Goal: Task Accomplishment & Management: Manage account settings

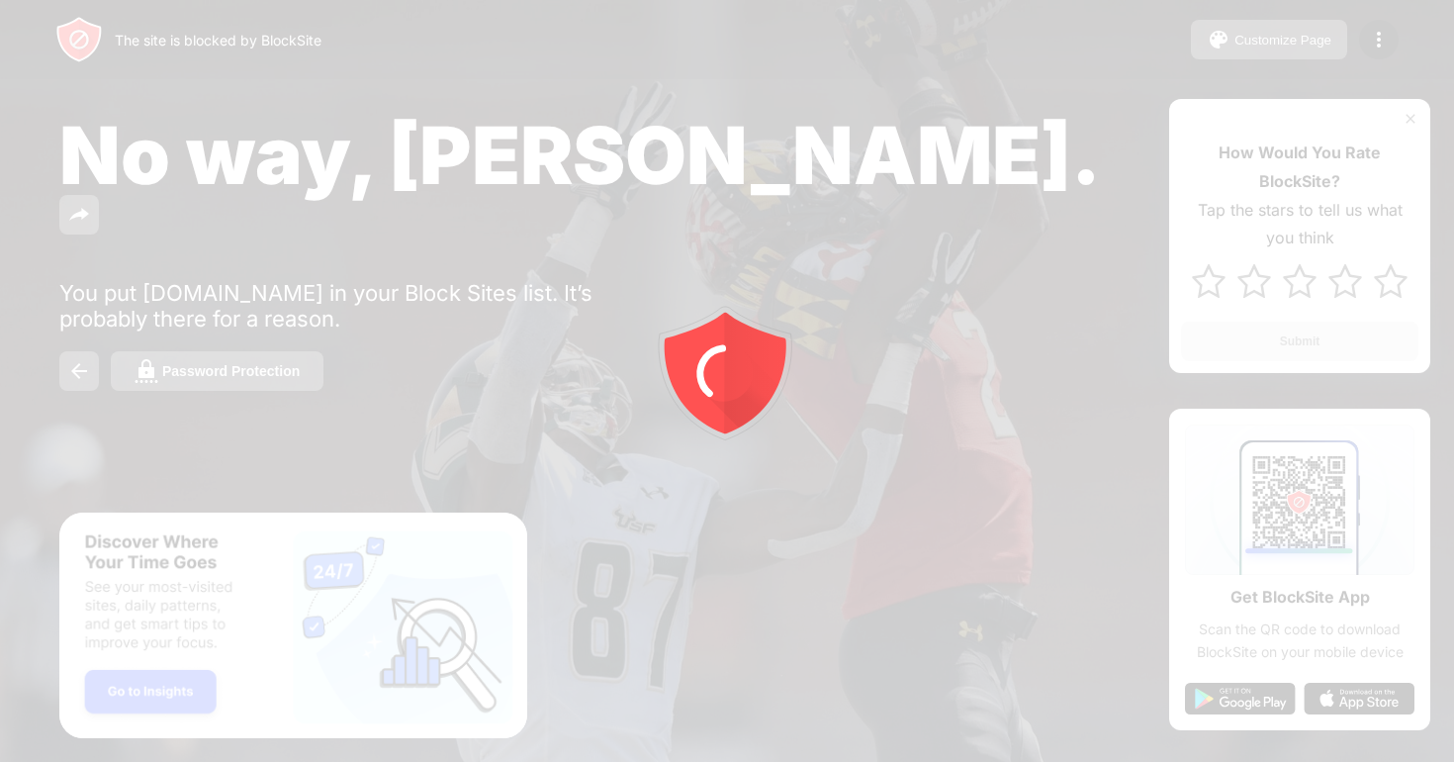
click at [1380, 45] on div at bounding box center [727, 381] width 1454 height 762
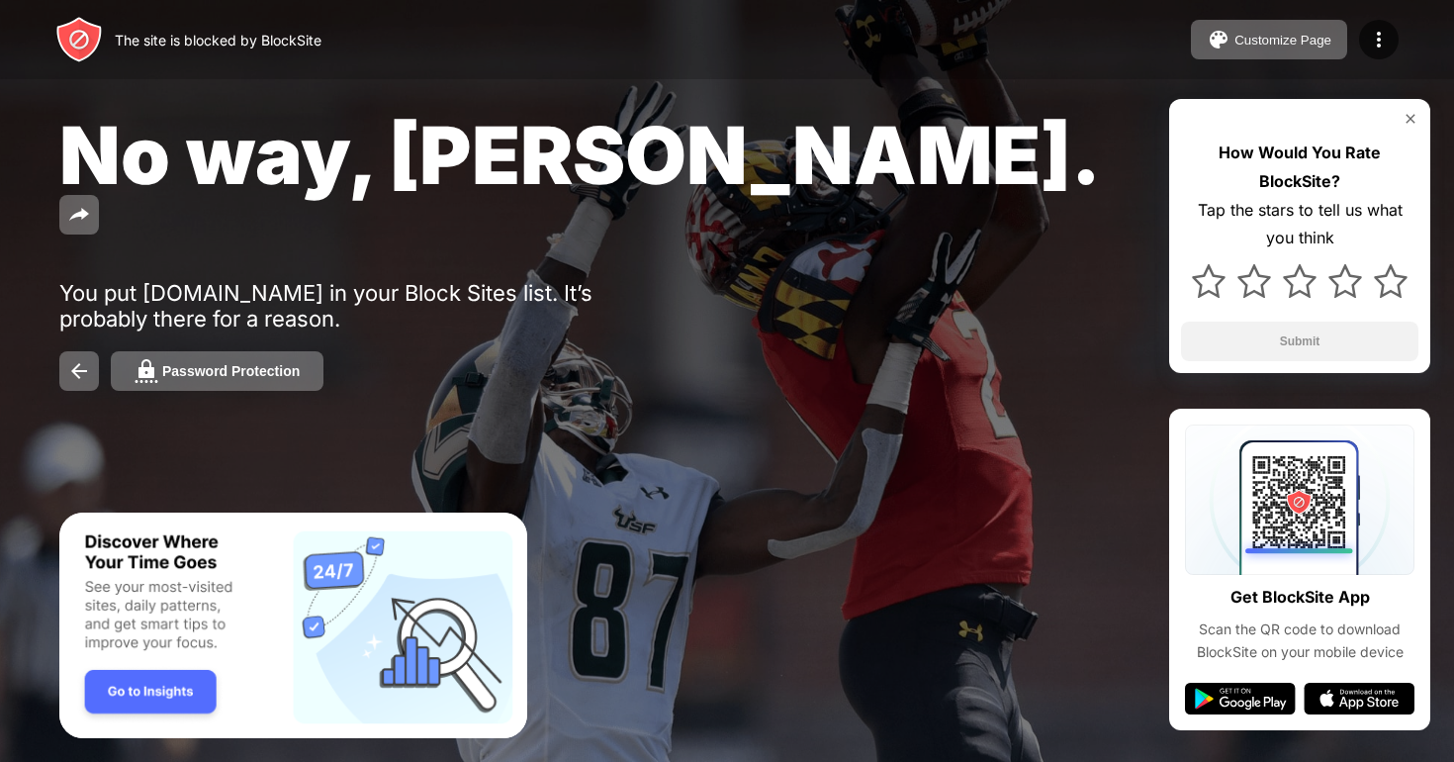
click at [1380, 45] on img at bounding box center [1379, 40] width 24 height 24
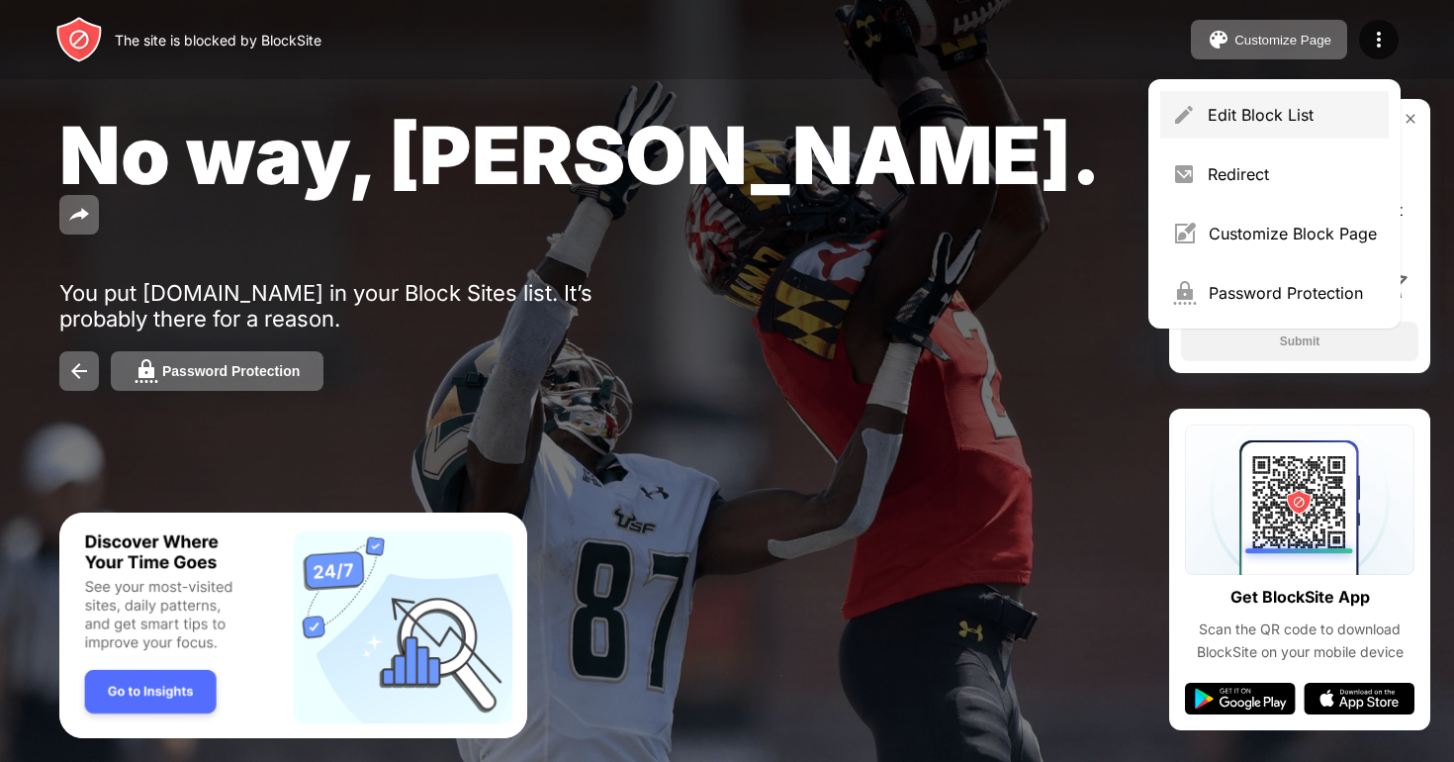
click at [1250, 108] on div "Edit Block List" at bounding box center [1292, 115] width 169 height 20
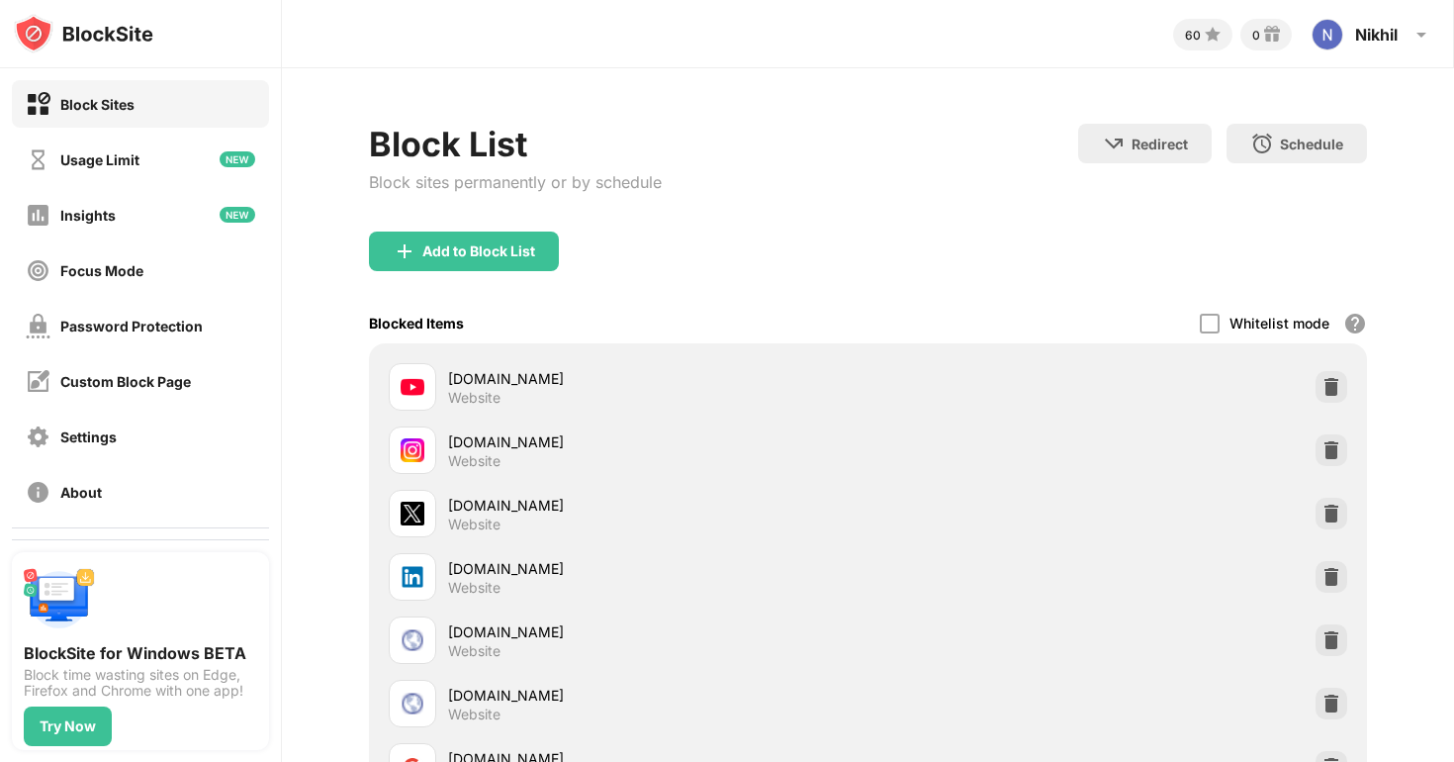
scroll to position [202, 0]
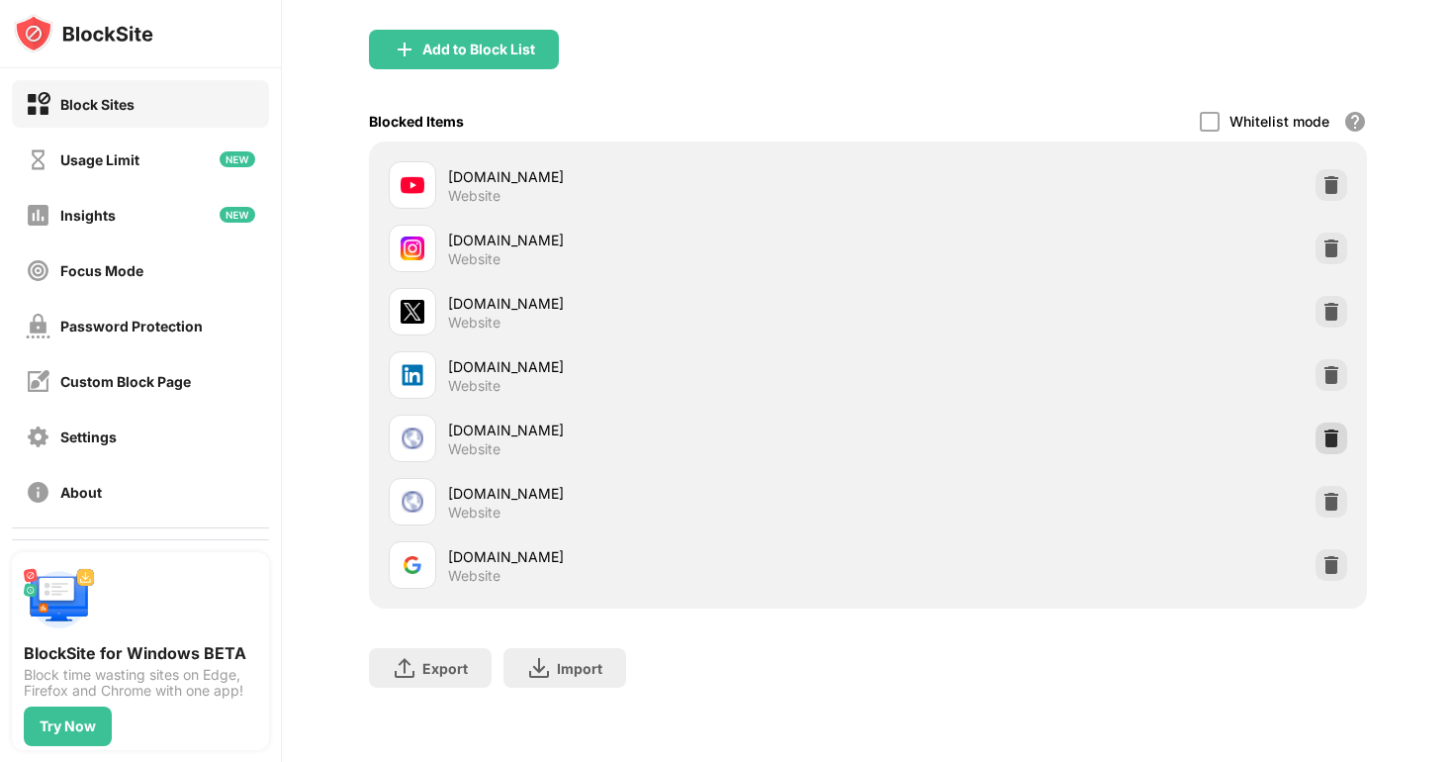
click at [1333, 440] on img at bounding box center [1332, 438] width 20 height 20
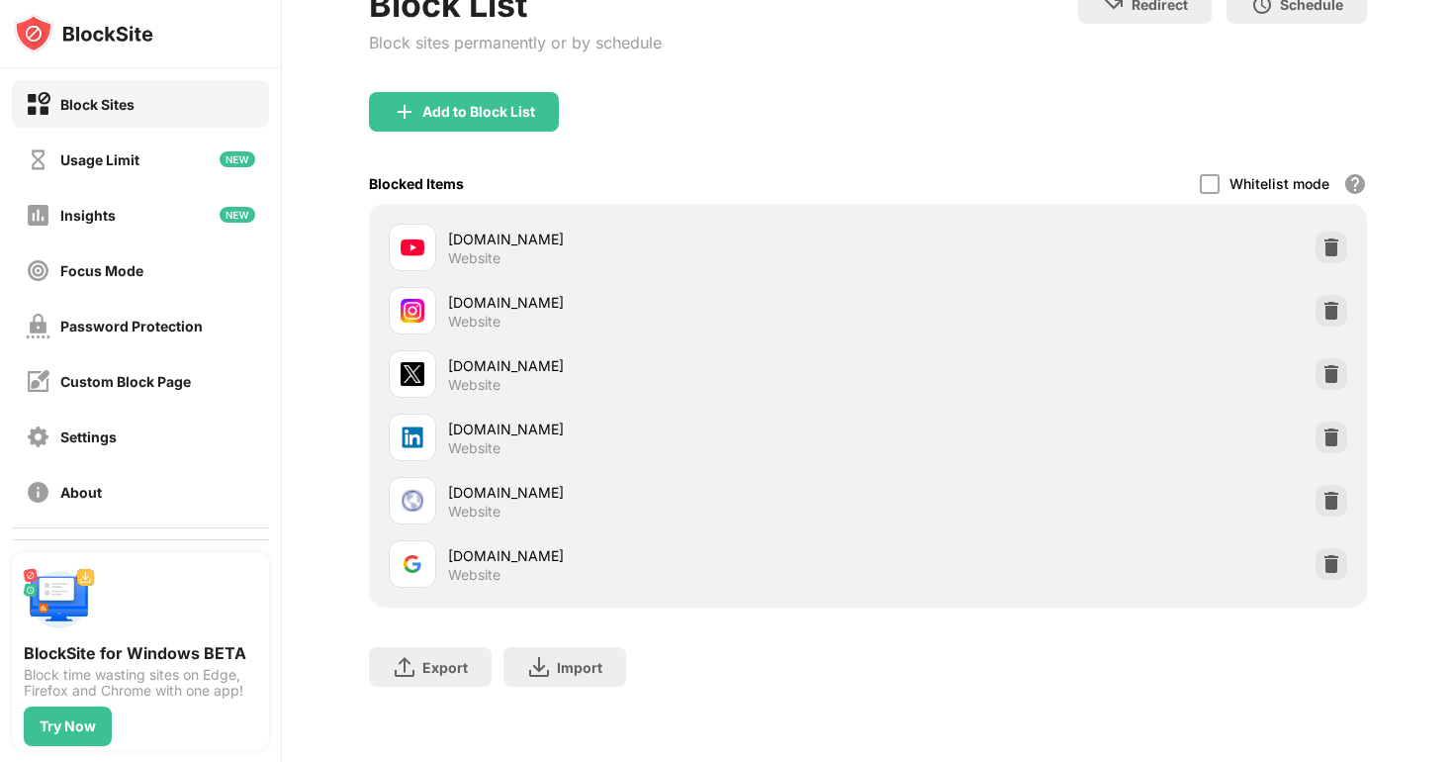
scroll to position [139, 0]
click at [1339, 441] on img at bounding box center [1332, 438] width 20 height 20
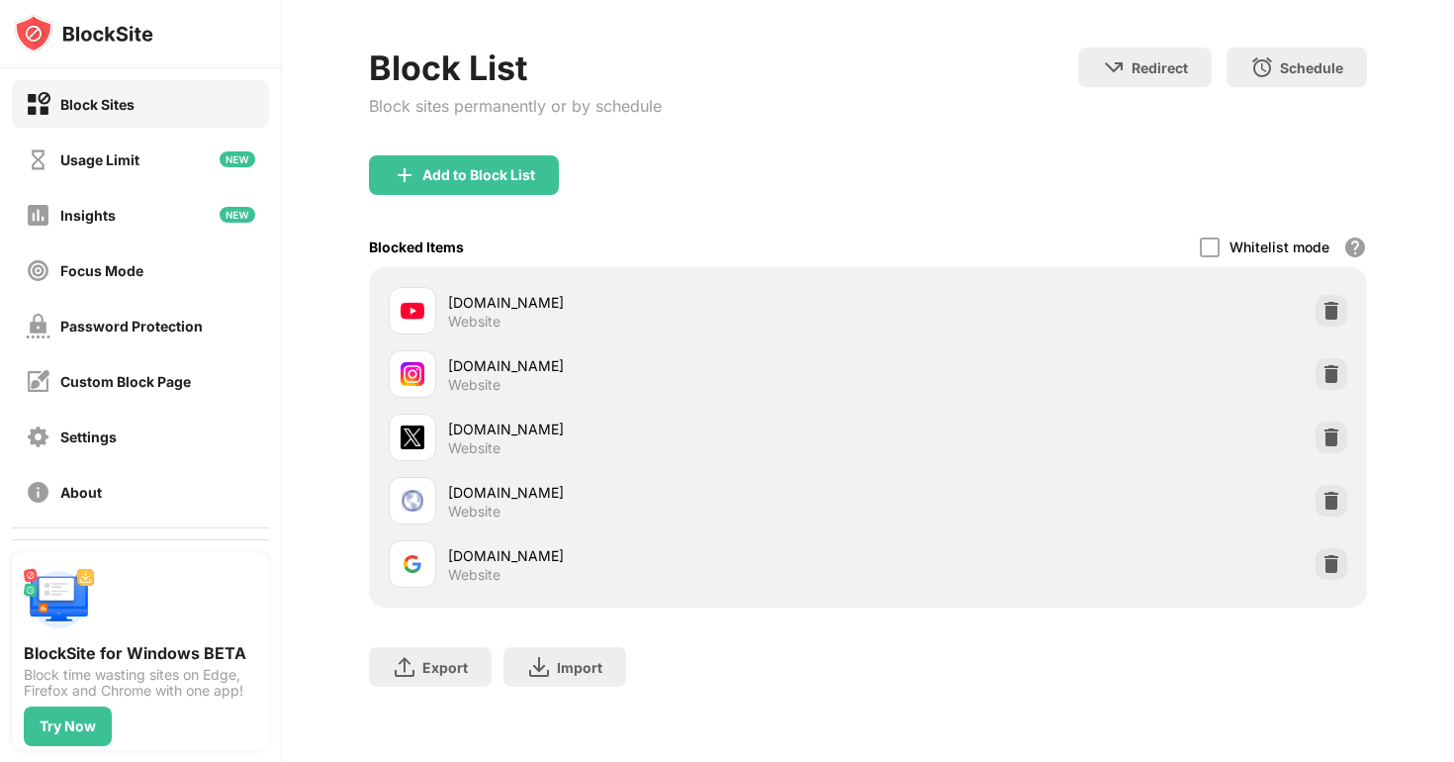
scroll to position [75, 0]
click at [470, 168] on div "Add to Block List" at bounding box center [478, 176] width 113 height 16
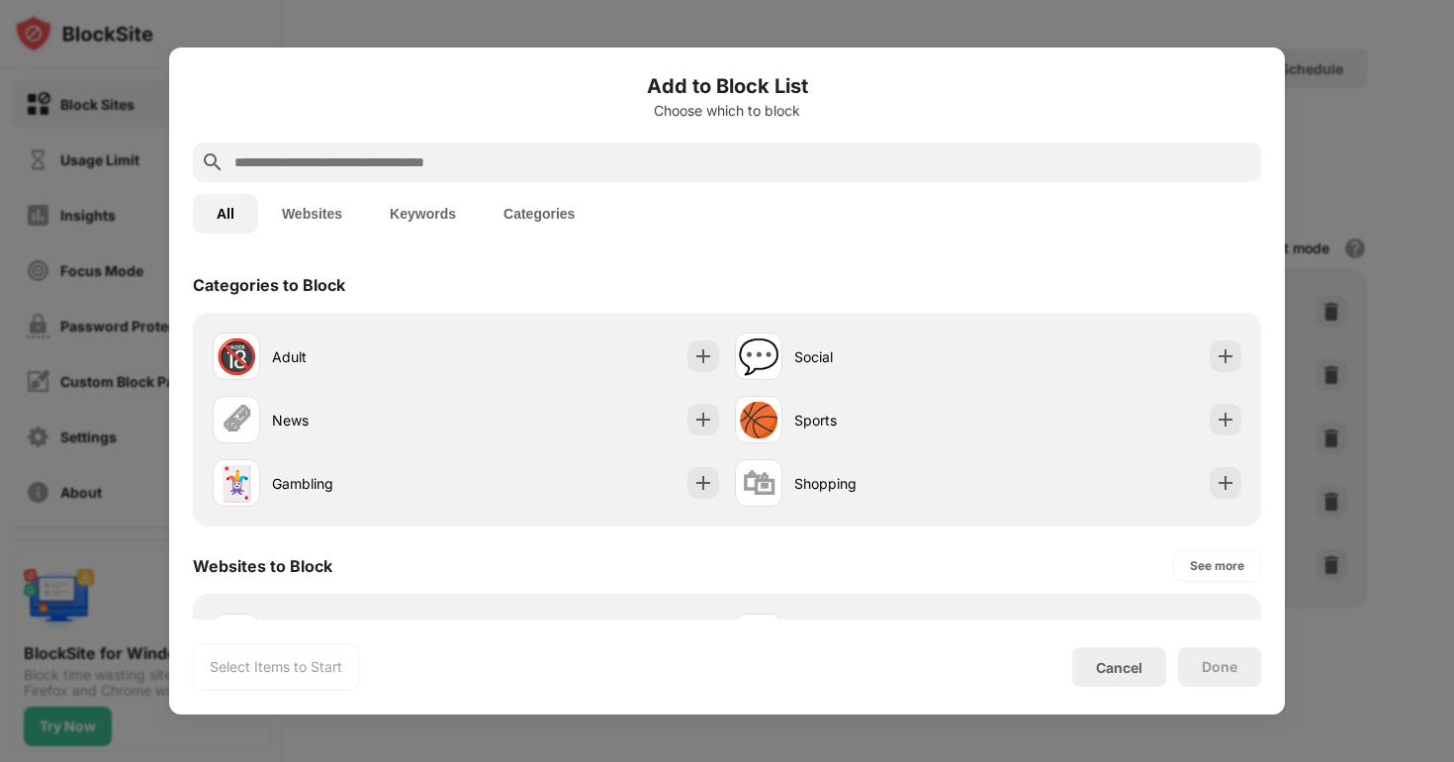
click at [421, 158] on input "text" at bounding box center [743, 162] width 1021 height 24
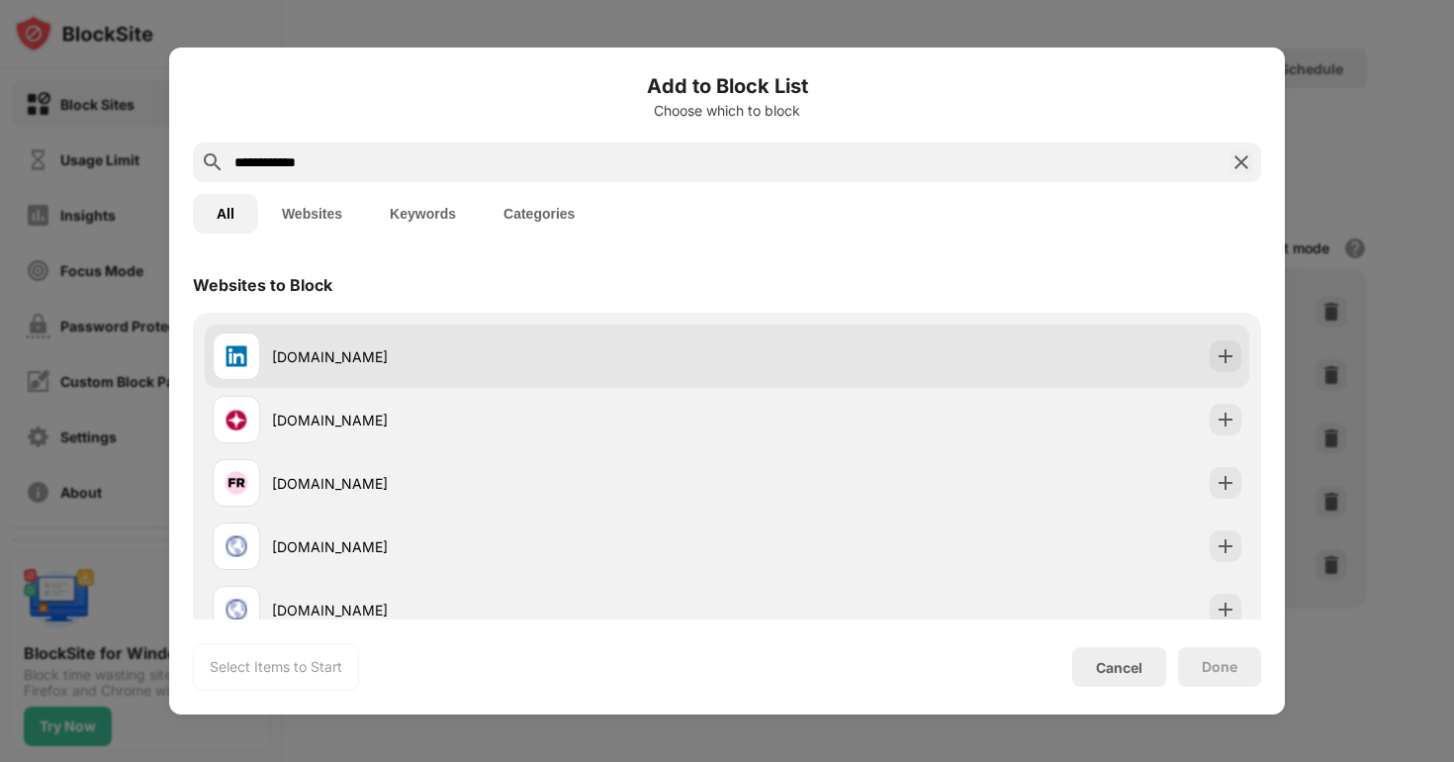
type input "**********"
click at [380, 360] on div "[DOMAIN_NAME]" at bounding box center [499, 356] width 455 height 21
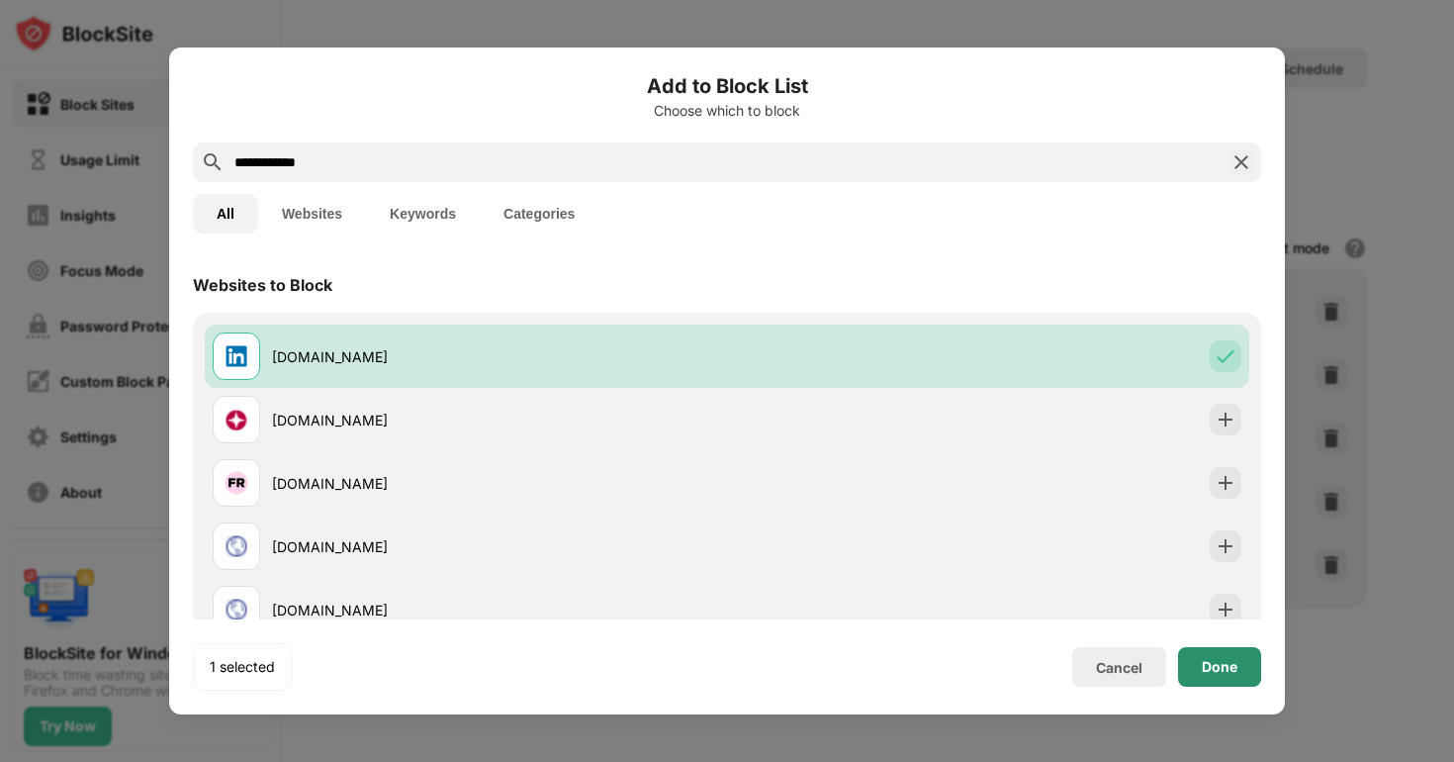
click at [1190, 672] on div "Done" at bounding box center [1219, 667] width 83 height 40
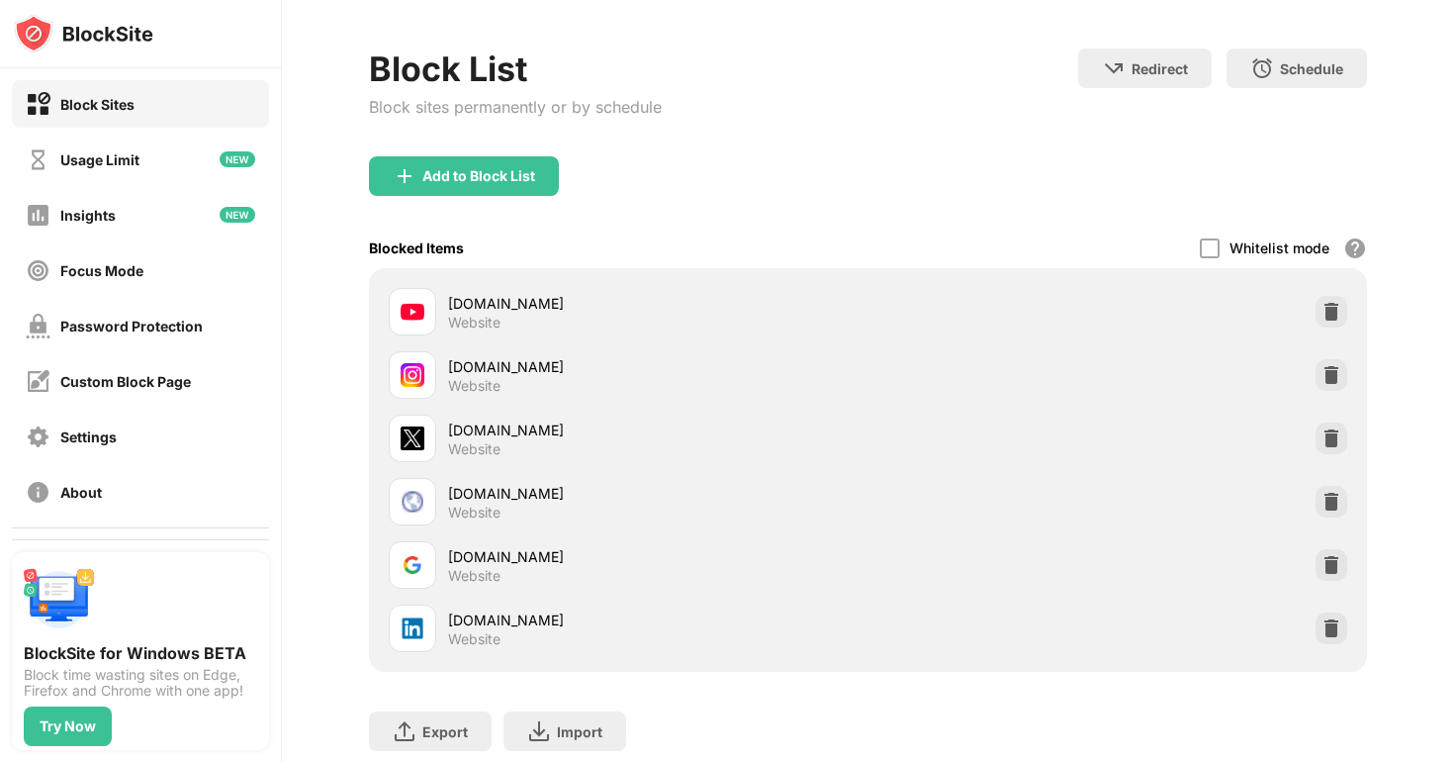
scroll to position [139, 0]
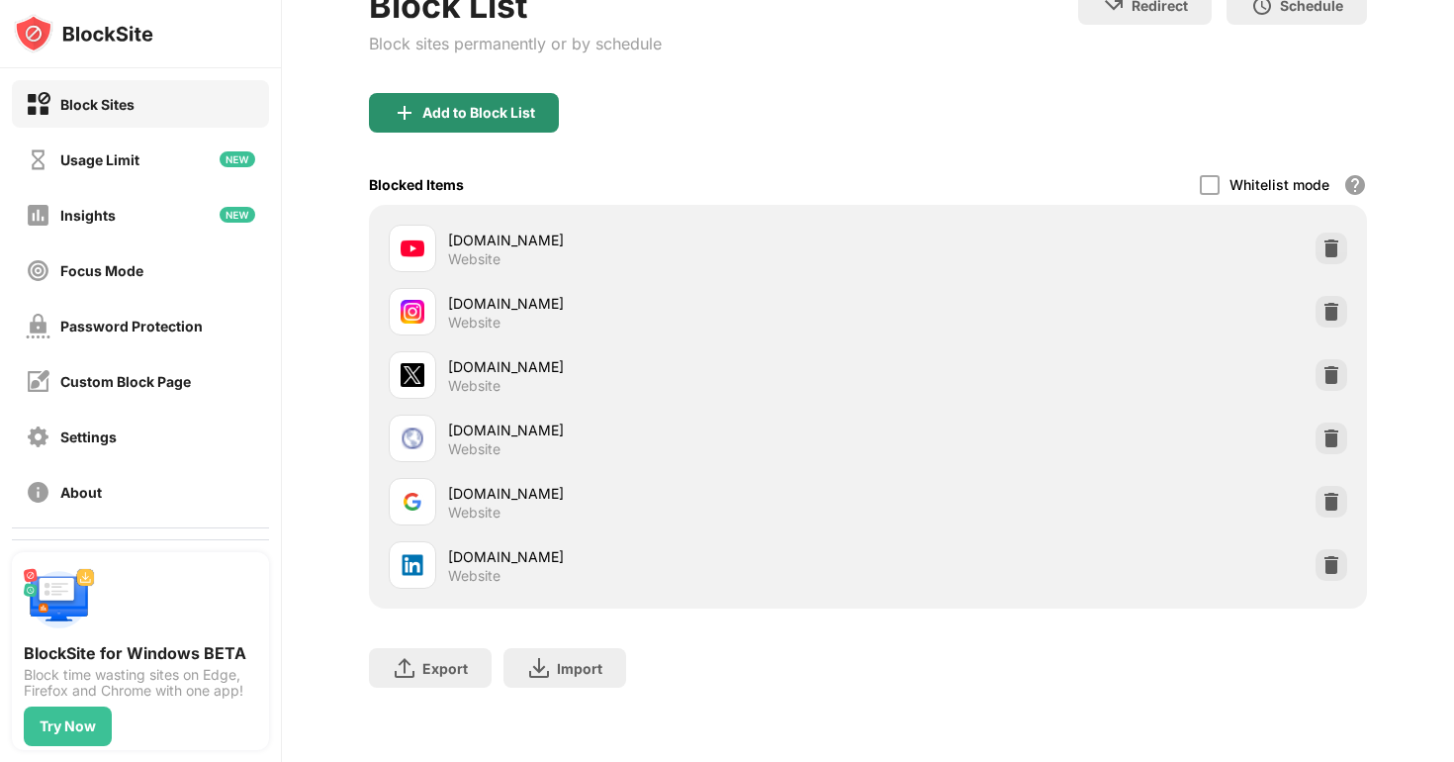
click at [474, 115] on div "Add to Block List" at bounding box center [478, 113] width 113 height 16
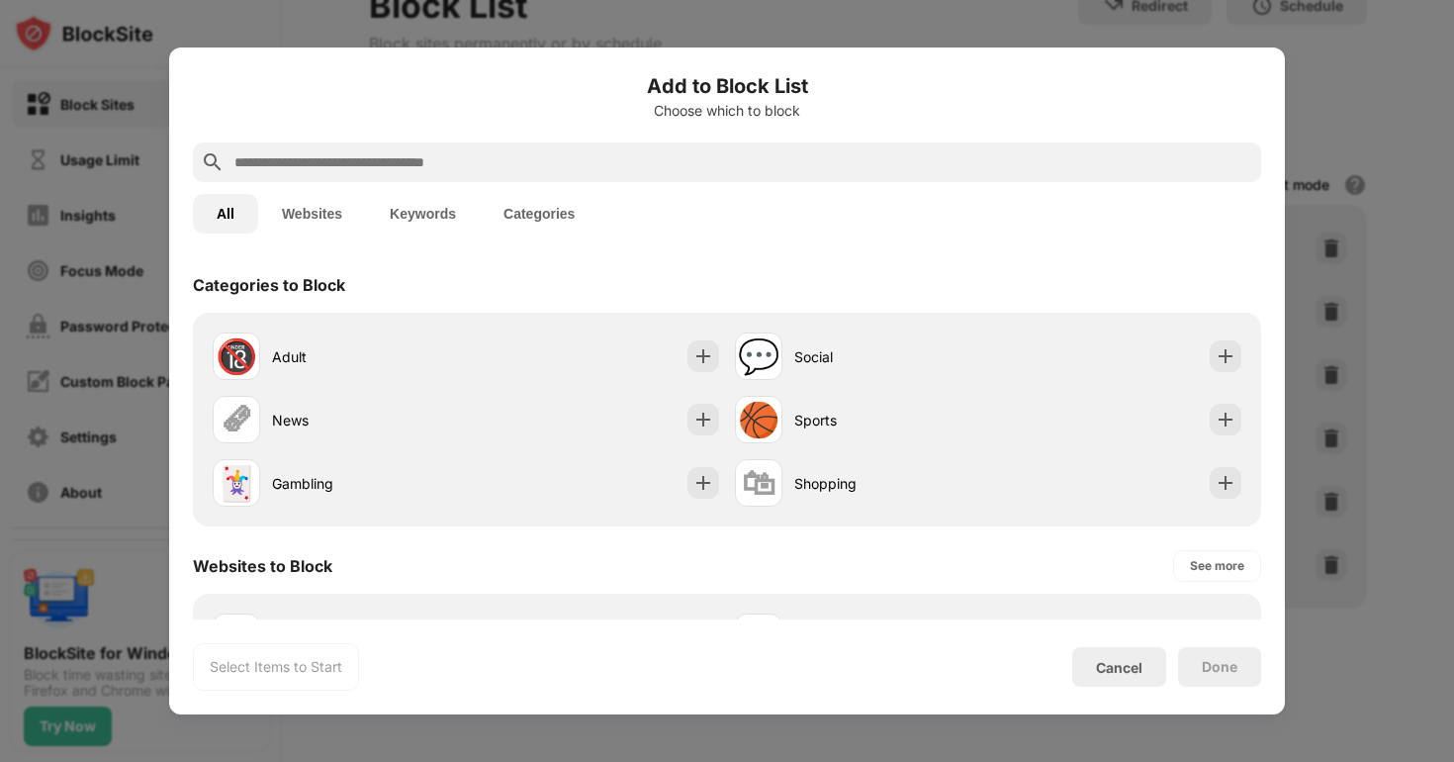
click at [397, 155] on input "text" at bounding box center [743, 162] width 1021 height 24
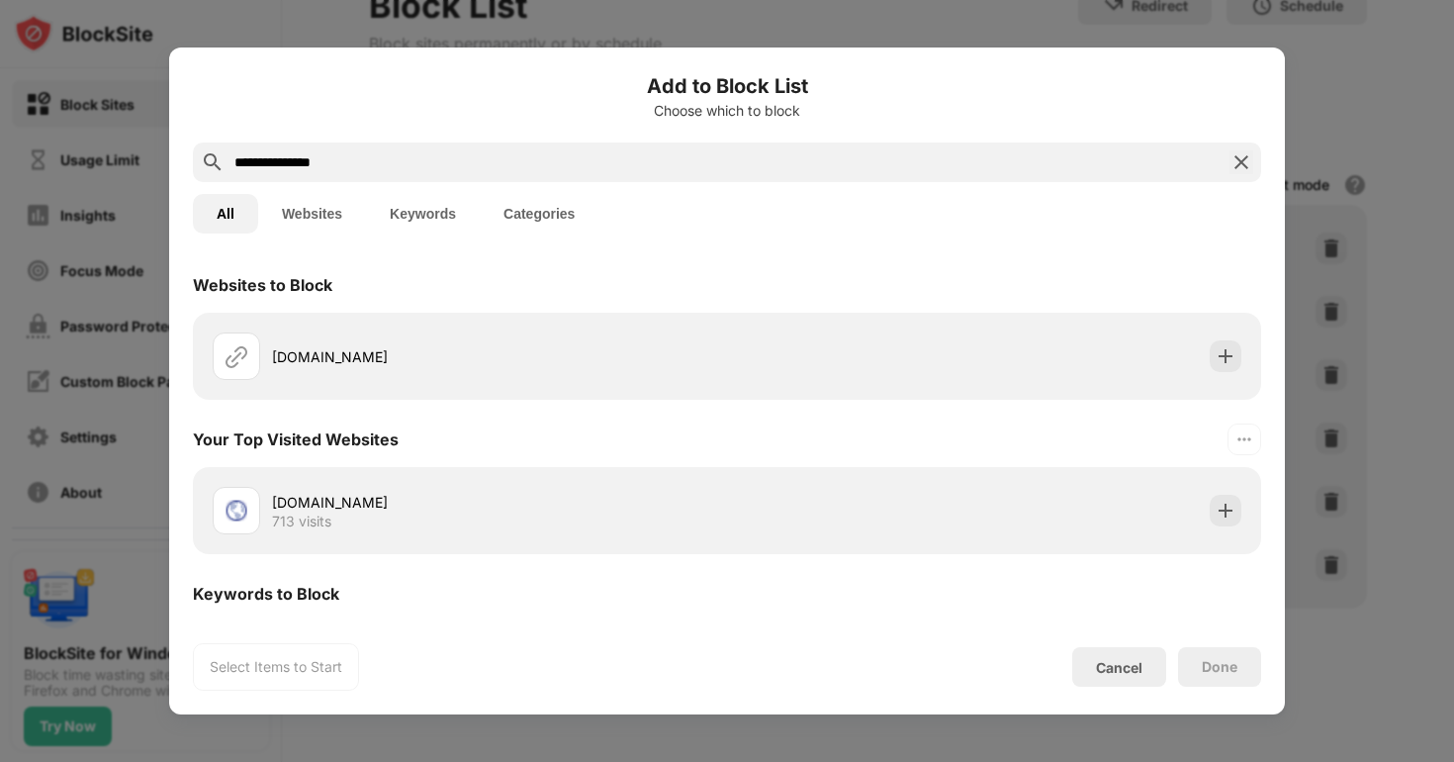
type input "**********"
click at [1313, 245] on div at bounding box center [727, 381] width 1454 height 762
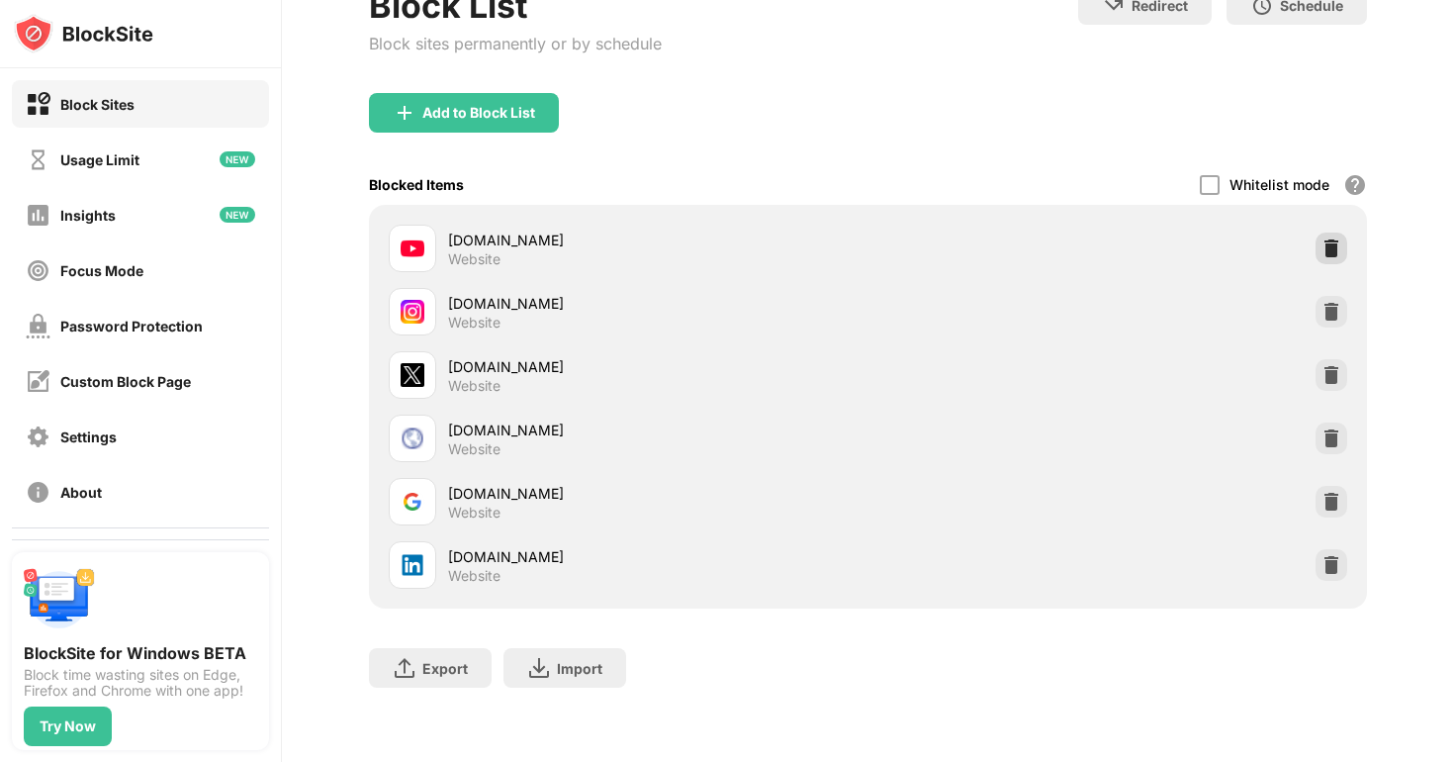
click at [1325, 248] on img at bounding box center [1332, 248] width 20 height 20
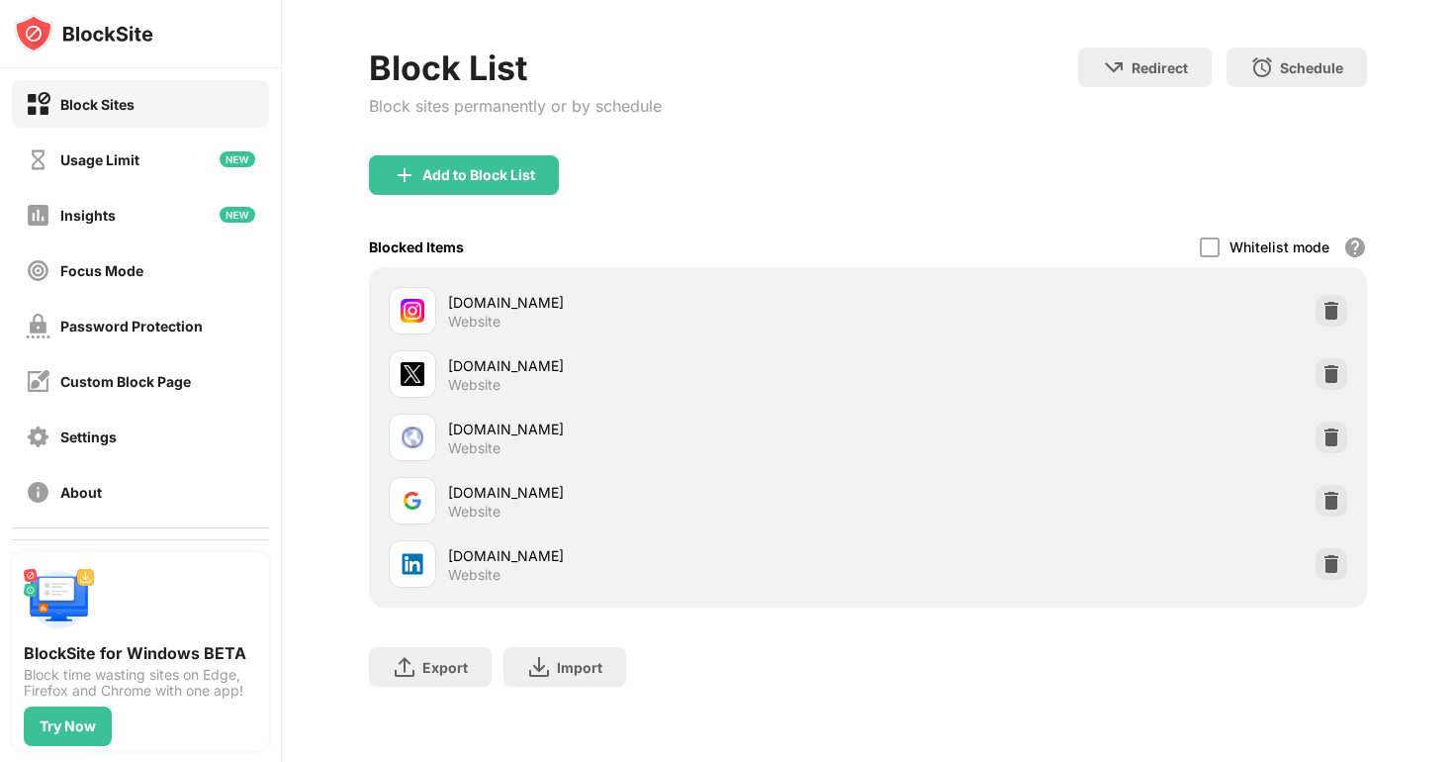
scroll to position [75, 0]
click at [1336, 377] on img at bounding box center [1332, 375] width 20 height 20
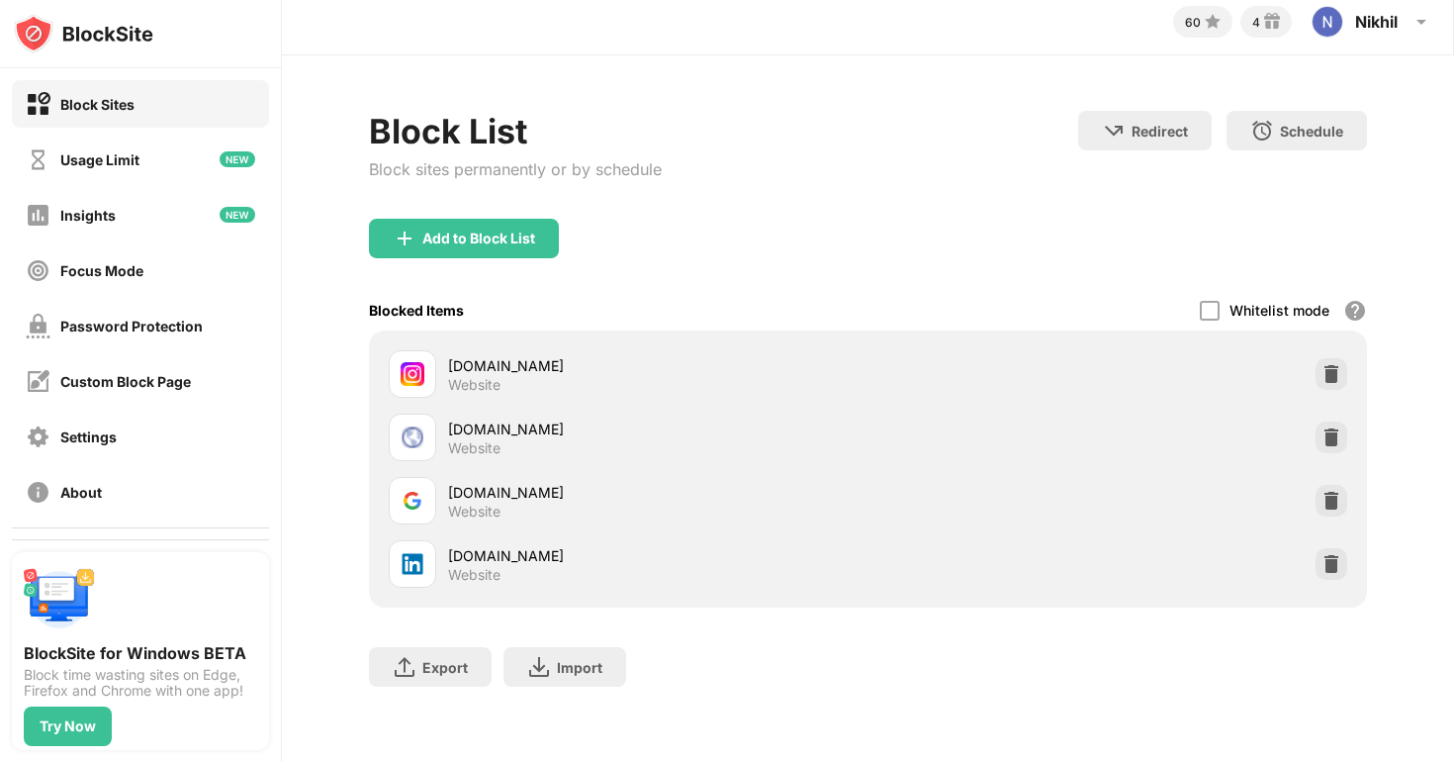
scroll to position [12, 0]
click at [510, 233] on div "Add to Block List" at bounding box center [478, 240] width 113 height 16
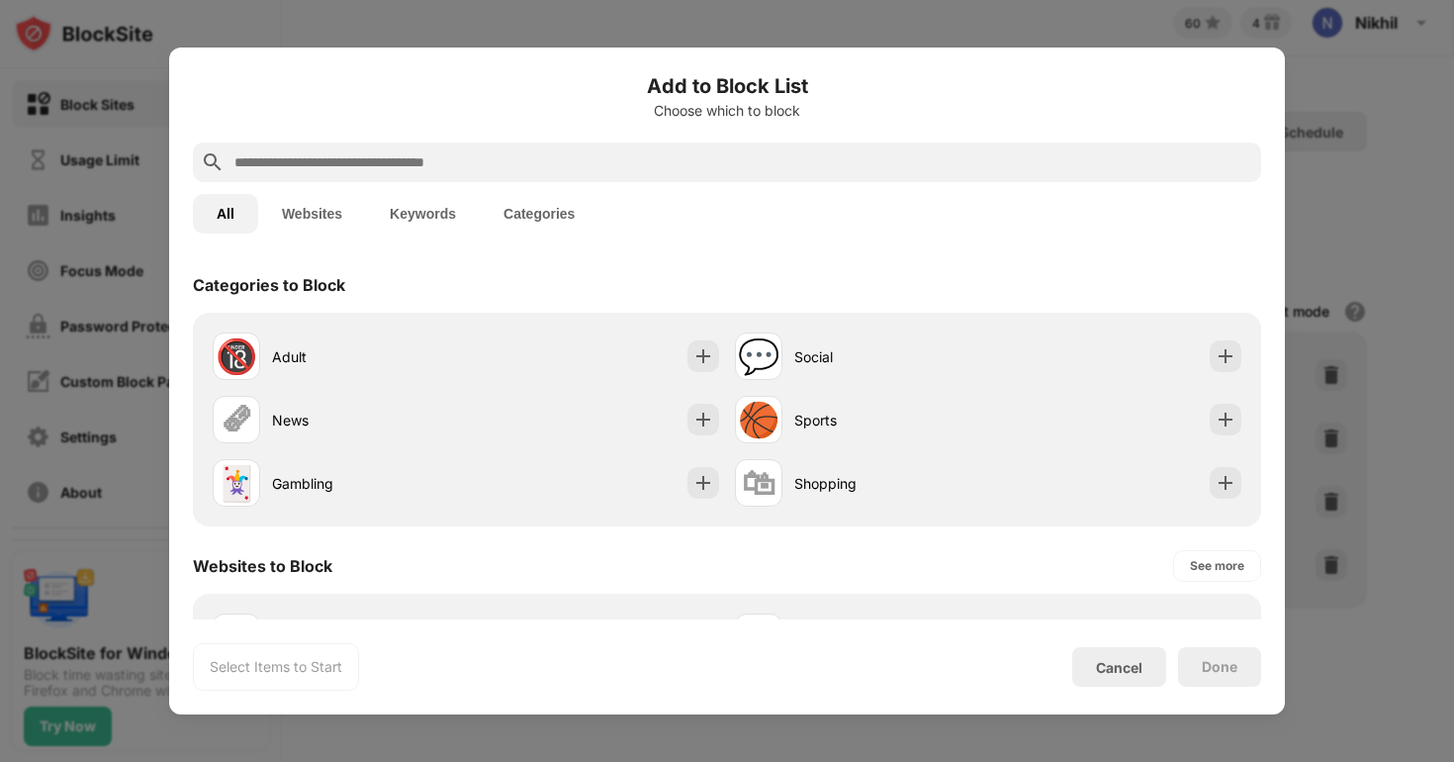
click at [449, 172] on input "text" at bounding box center [743, 162] width 1021 height 24
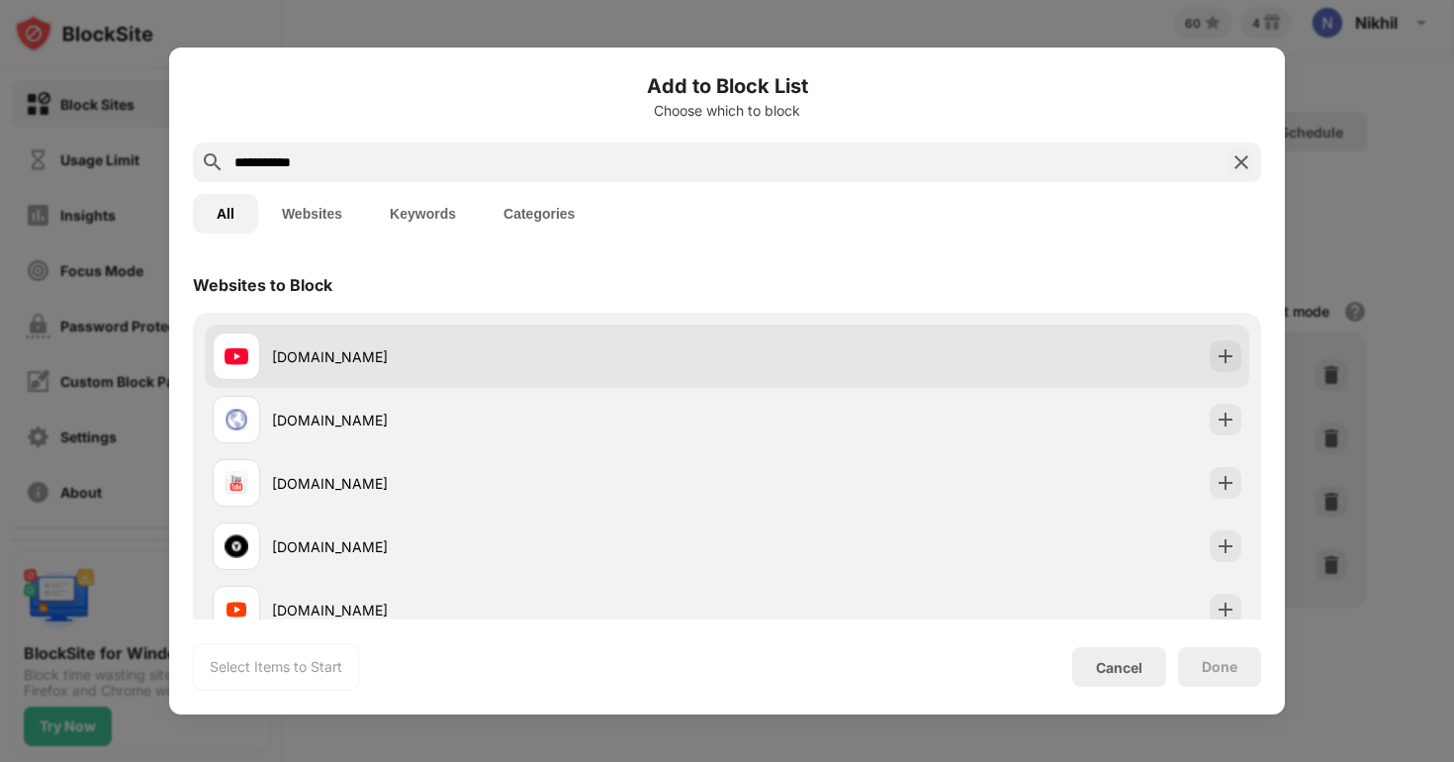
type input "**********"
click at [425, 364] on div "[DOMAIN_NAME]" at bounding box center [499, 356] width 455 height 21
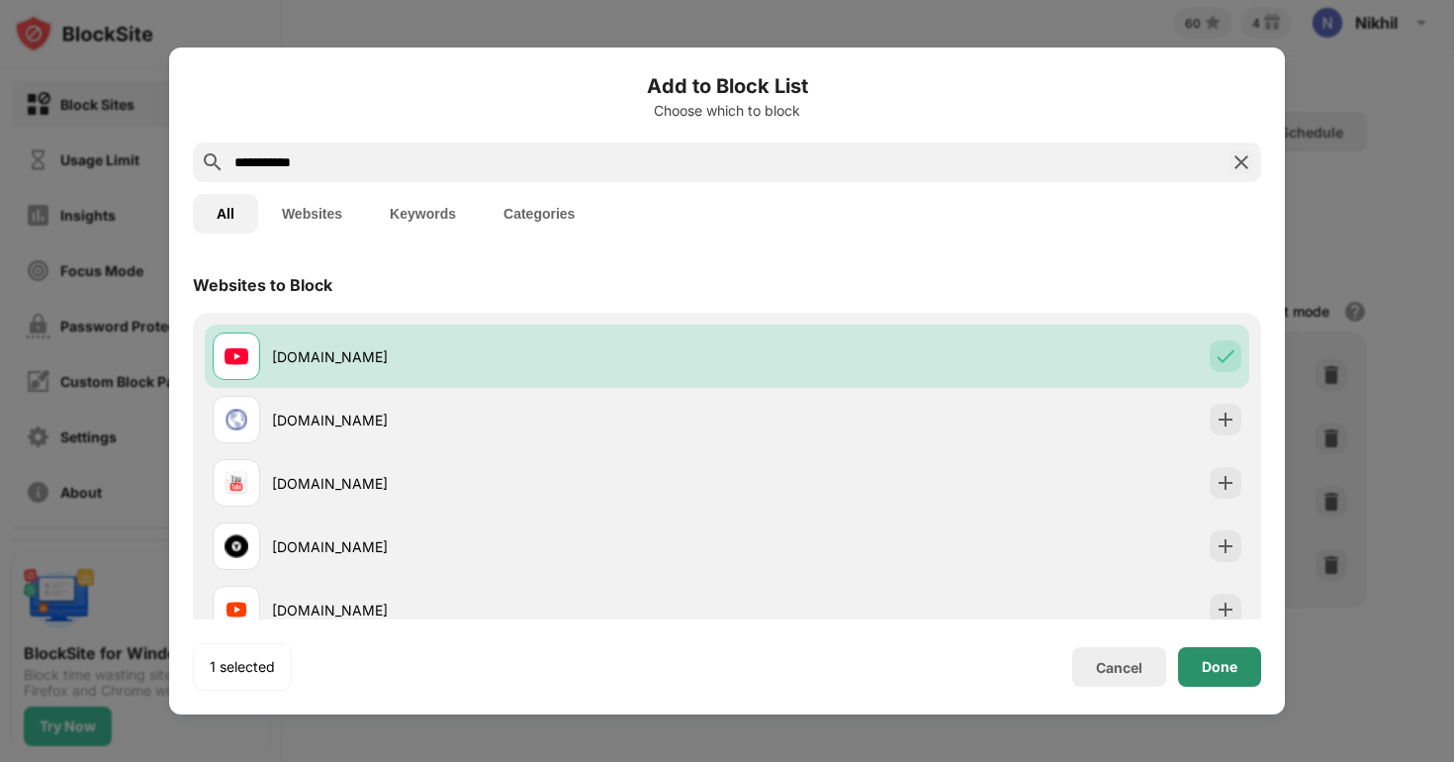
click at [1216, 671] on div "Done" at bounding box center [1220, 667] width 36 height 16
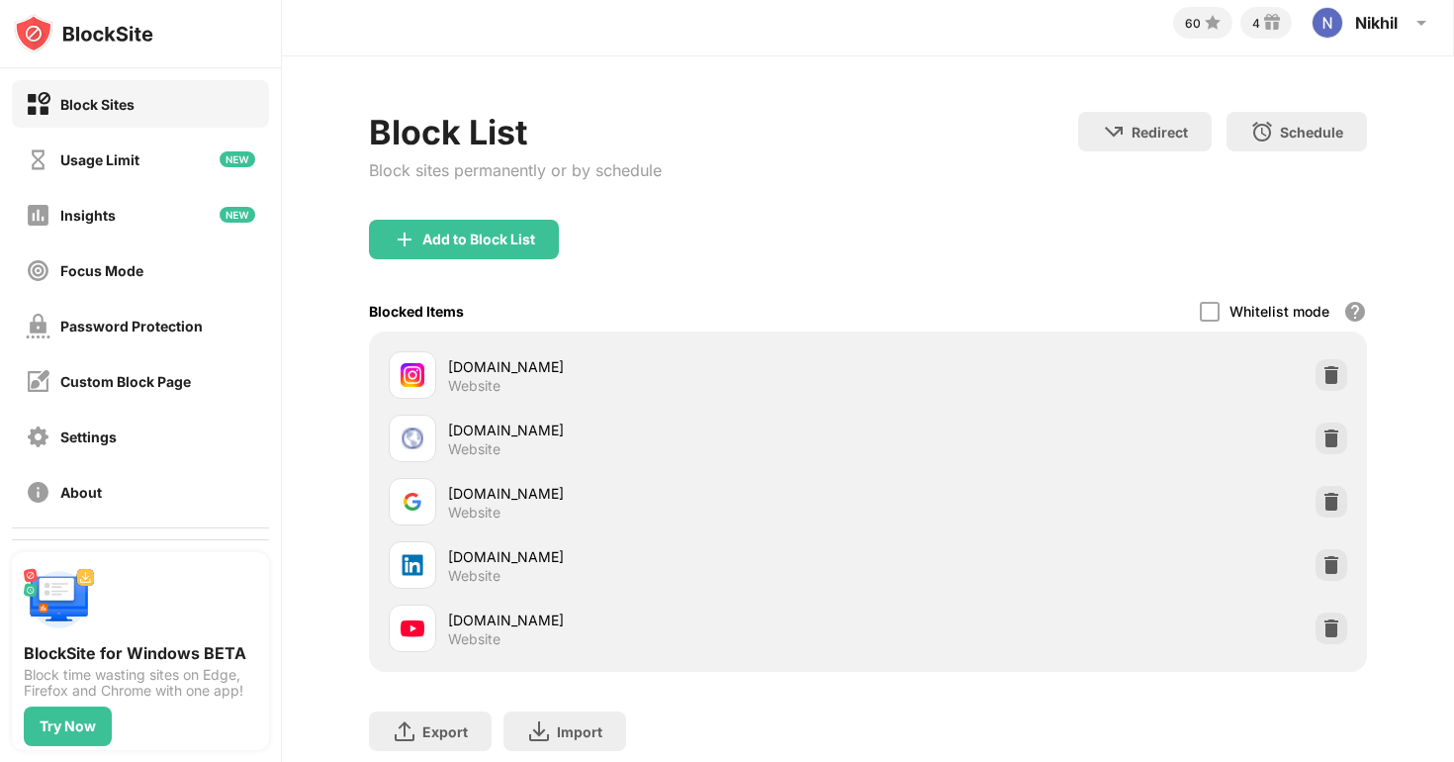
scroll to position [75, 0]
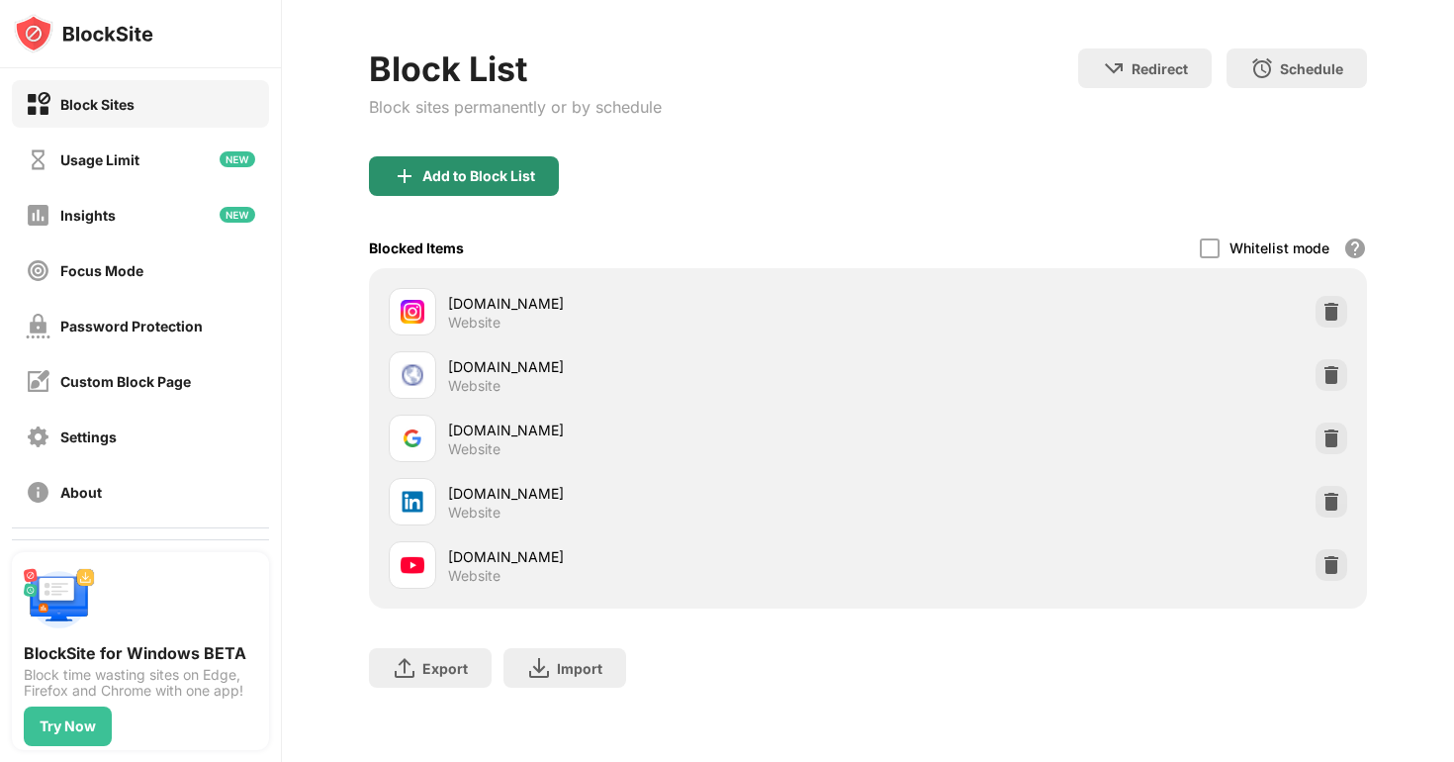
click at [515, 178] on div "Add to Block List" at bounding box center [478, 176] width 113 height 16
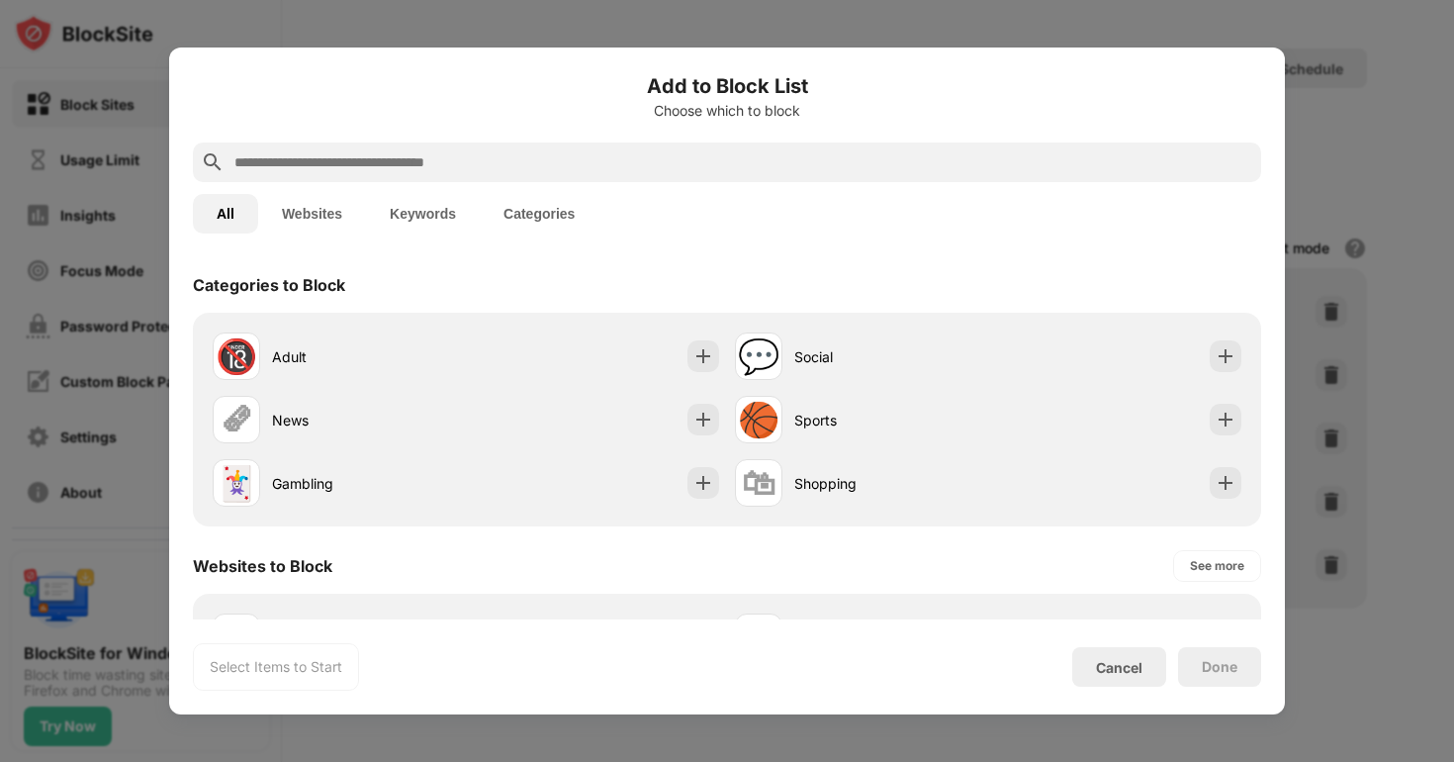
click at [422, 176] on div at bounding box center [727, 162] width 1069 height 40
click at [402, 167] on input "text" at bounding box center [743, 162] width 1021 height 24
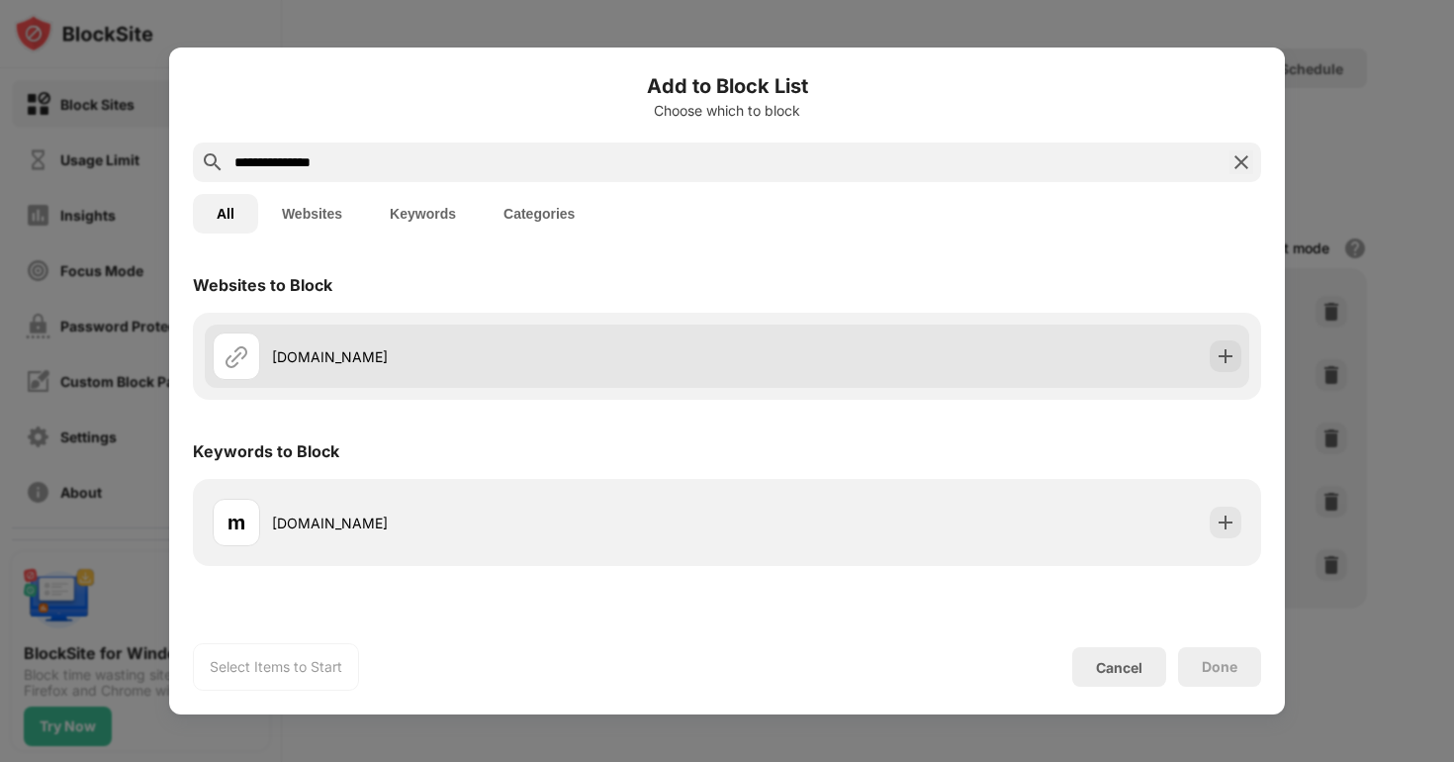
type input "**********"
click at [357, 369] on div "[DOMAIN_NAME]" at bounding box center [470, 355] width 515 height 47
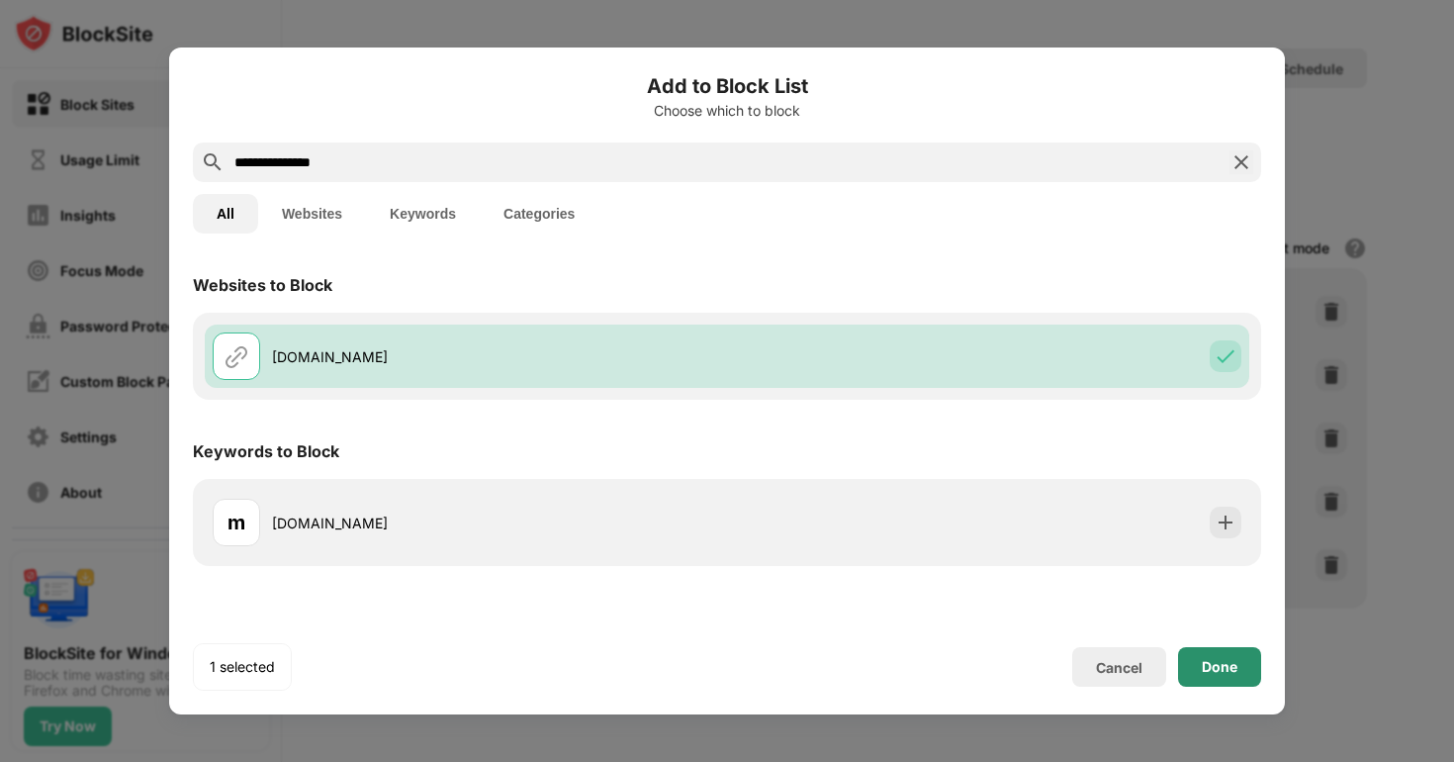
click at [1200, 678] on div "Done" at bounding box center [1219, 667] width 83 height 40
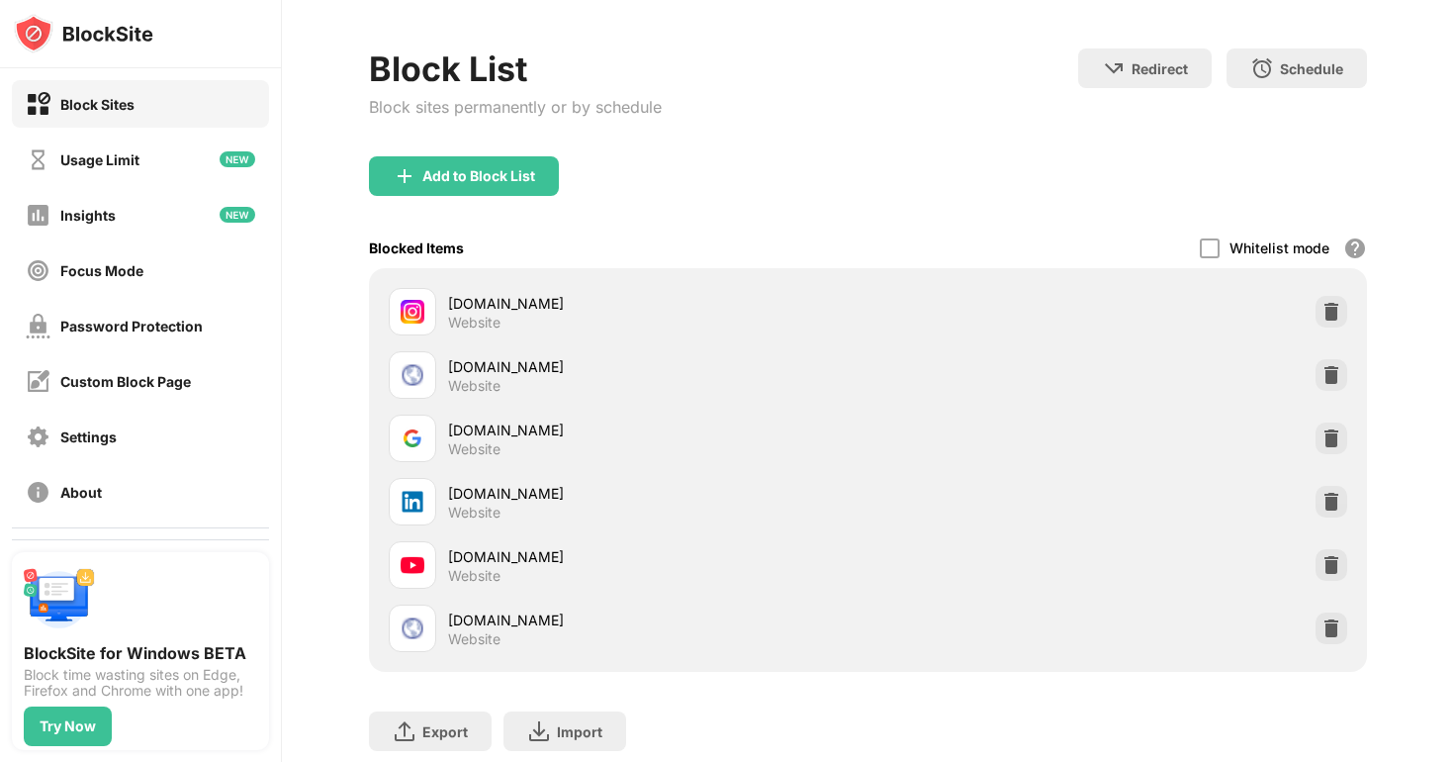
scroll to position [139, 0]
